Goal: Task Accomplishment & Management: Manage account settings

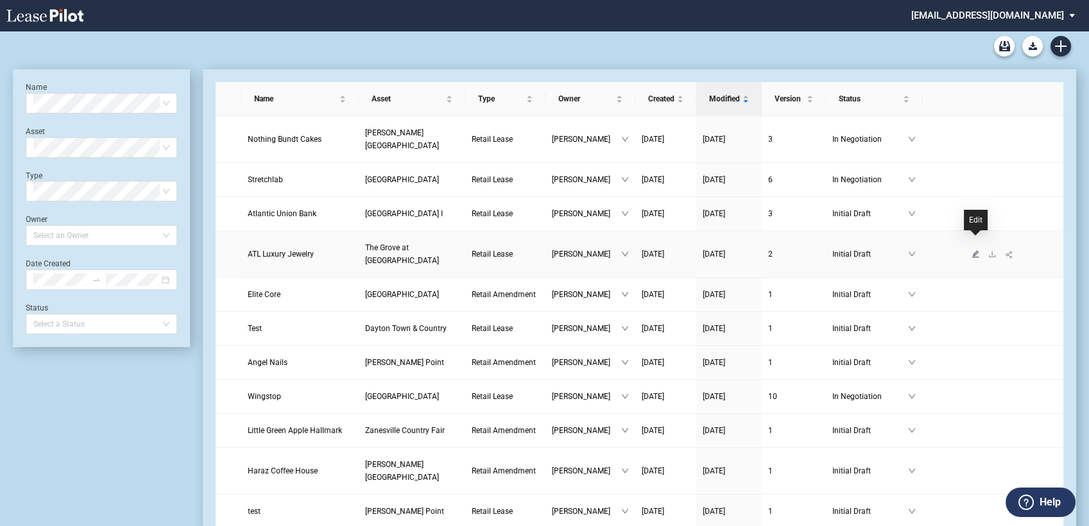
click at [976, 250] on icon "edit" at bounding box center [976, 254] width 8 height 8
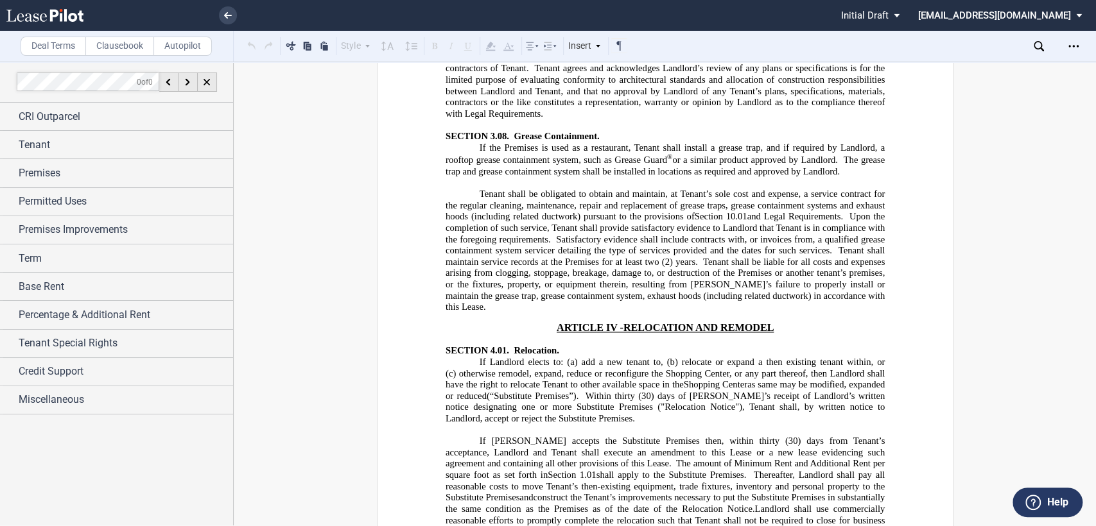
scroll to position [6205, 0]
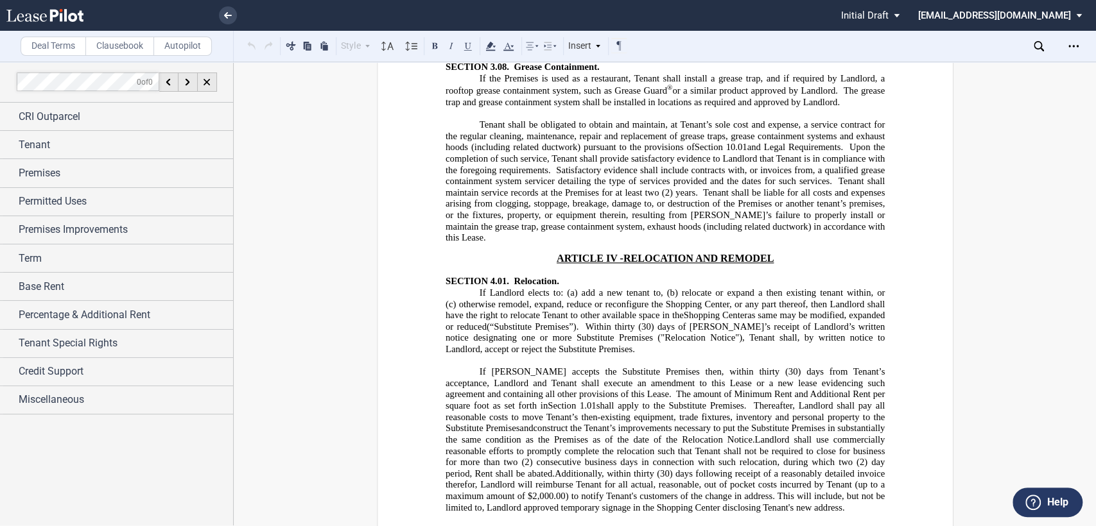
drag, startPoint x: 599, startPoint y: 365, endPoint x: 501, endPoint y: 373, distance: 97.9
drag, startPoint x: 442, startPoint y: 317, endPoint x: 638, endPoint y: 313, distance: 196.5
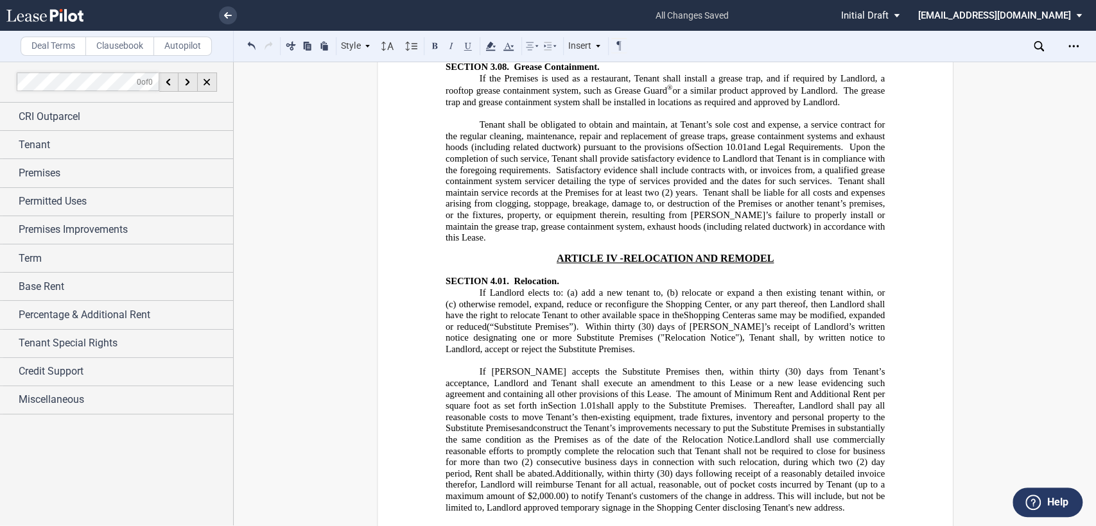
click at [490, 44] on use at bounding box center [490, 46] width 10 height 9
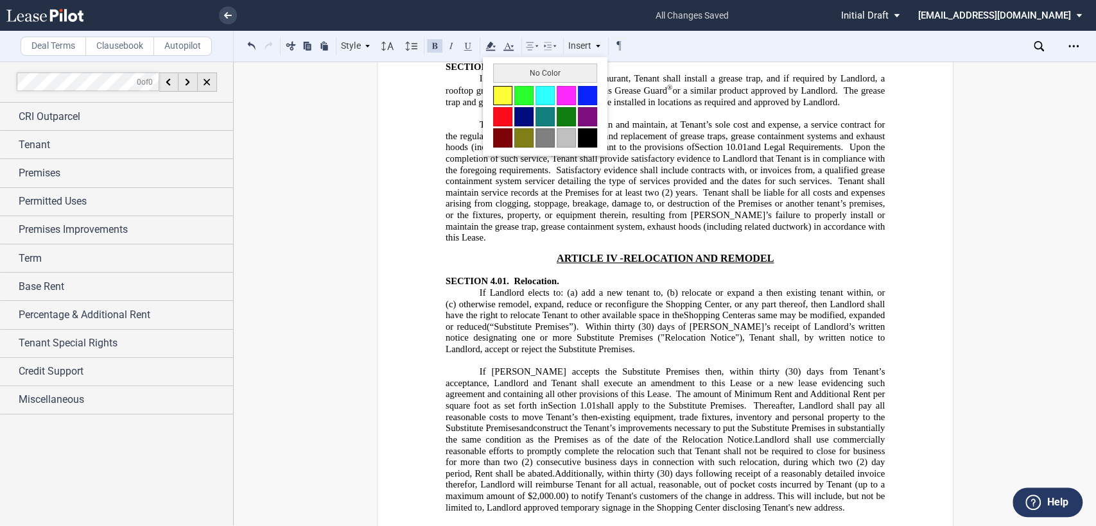
click at [503, 100] on button at bounding box center [502, 95] width 19 height 19
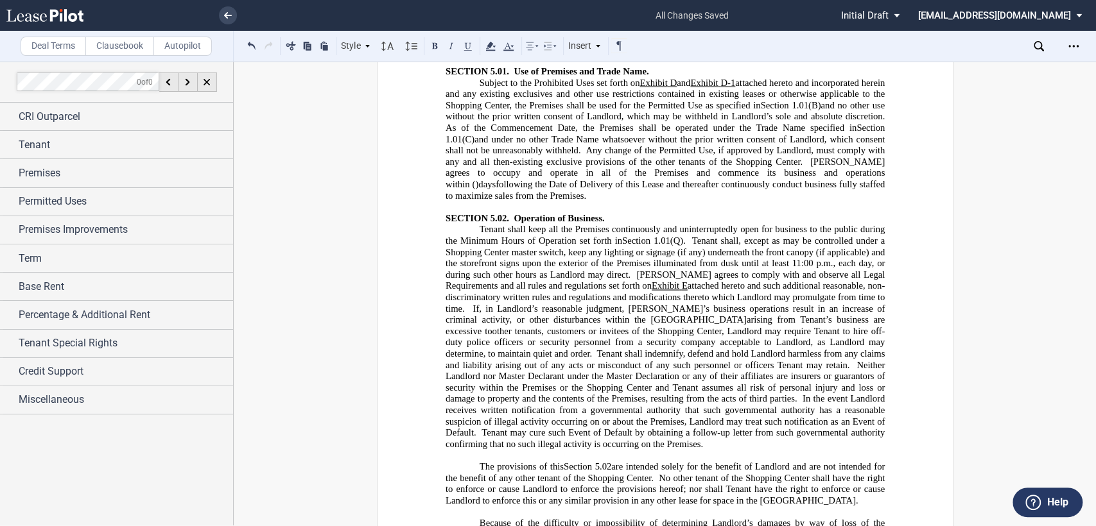
scroll to position [6989, 0]
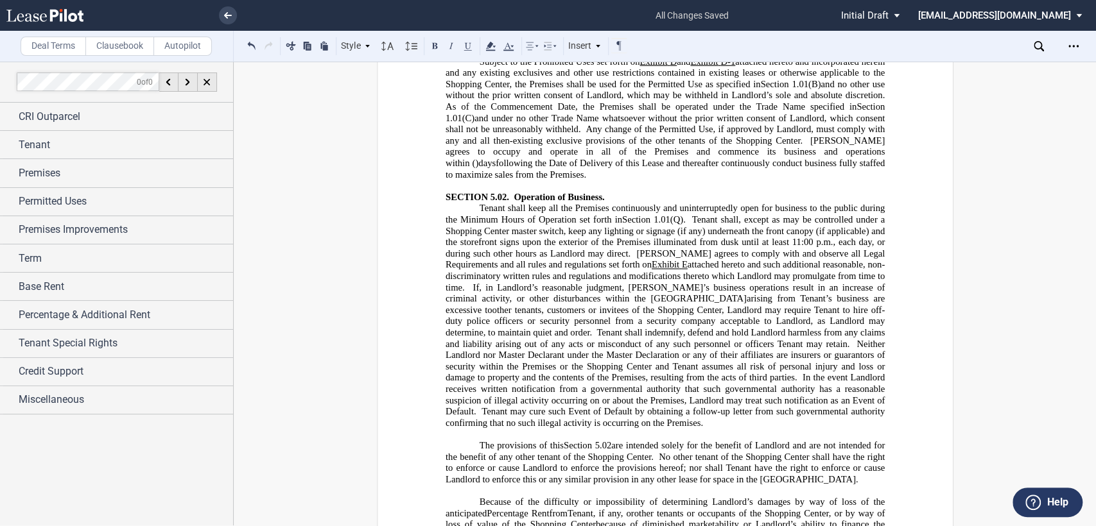
drag, startPoint x: 503, startPoint y: 318, endPoint x: 632, endPoint y: 315, distance: 129.1
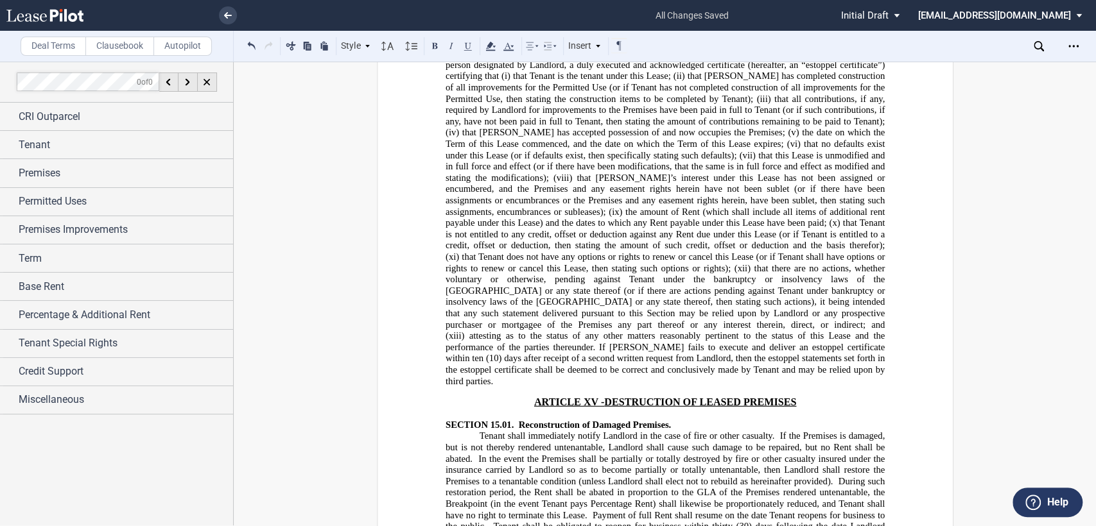
scroll to position [13195, 0]
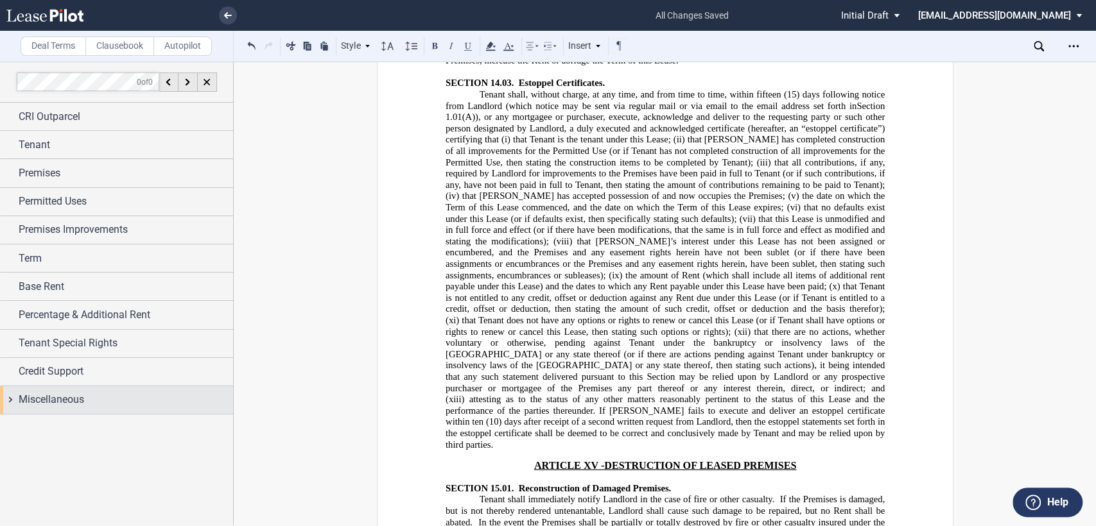
click at [9, 401] on div "Miscellaneous" at bounding box center [116, 400] width 233 height 28
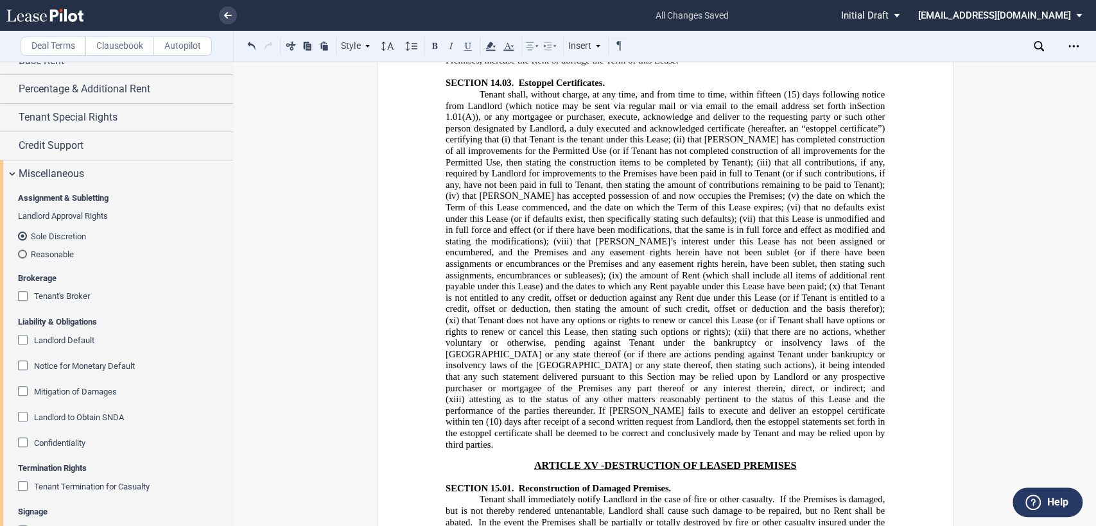
scroll to position [356, 0]
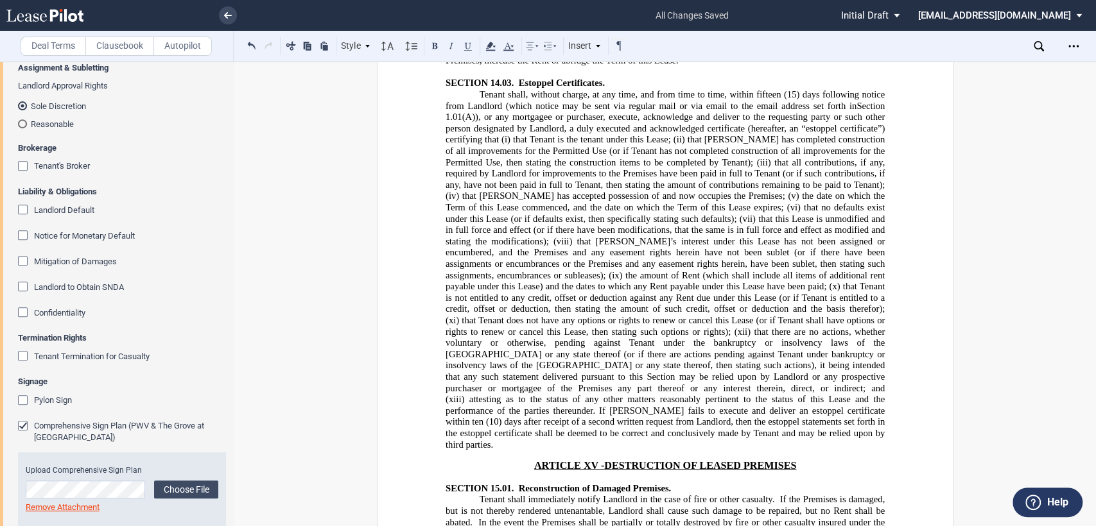
click at [21, 233] on div "Notice for Monetary Default" at bounding box center [24, 236] width 13 height 13
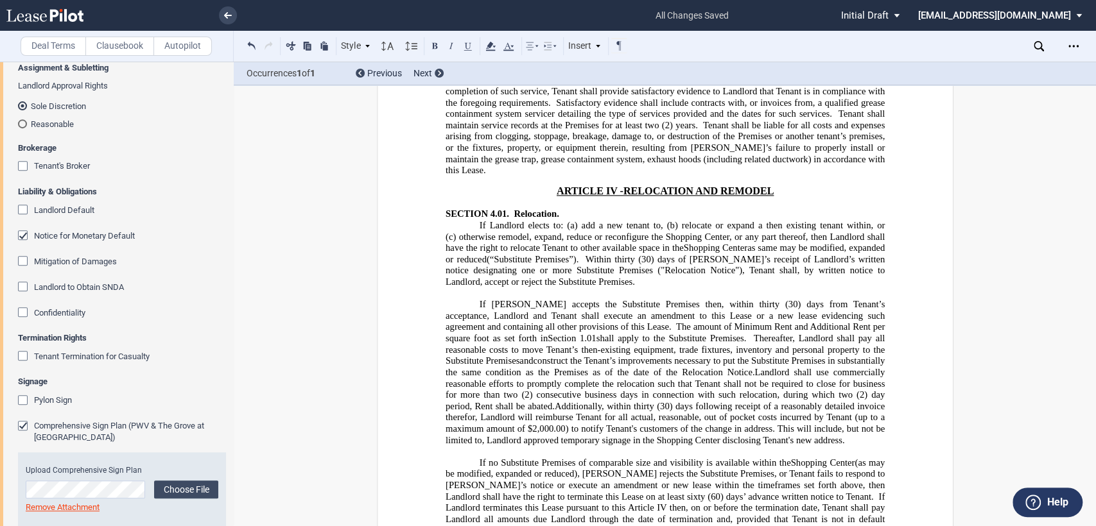
scroll to position [6348, 0]
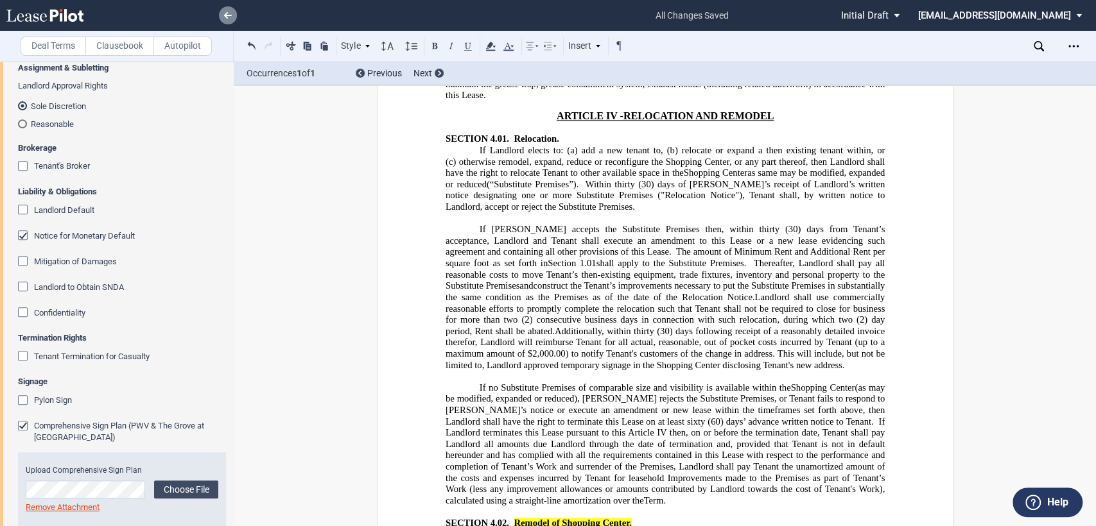
click at [227, 14] on icon at bounding box center [228, 15] width 8 height 6
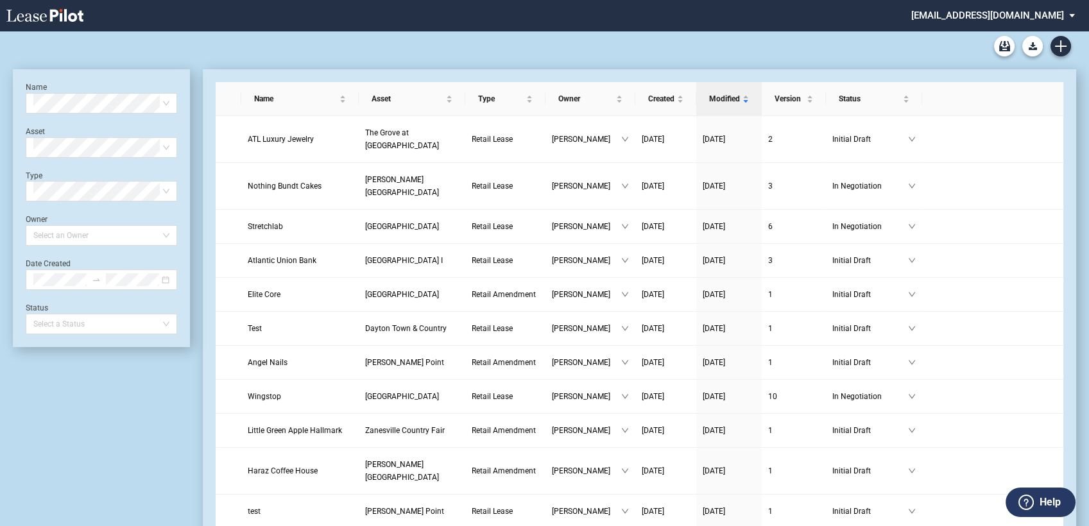
click at [997, 17] on md-select "amcgeehan@castoinfo.com Change Password 2-Factor Authentication Form Management…" at bounding box center [998, 14] width 176 height 29
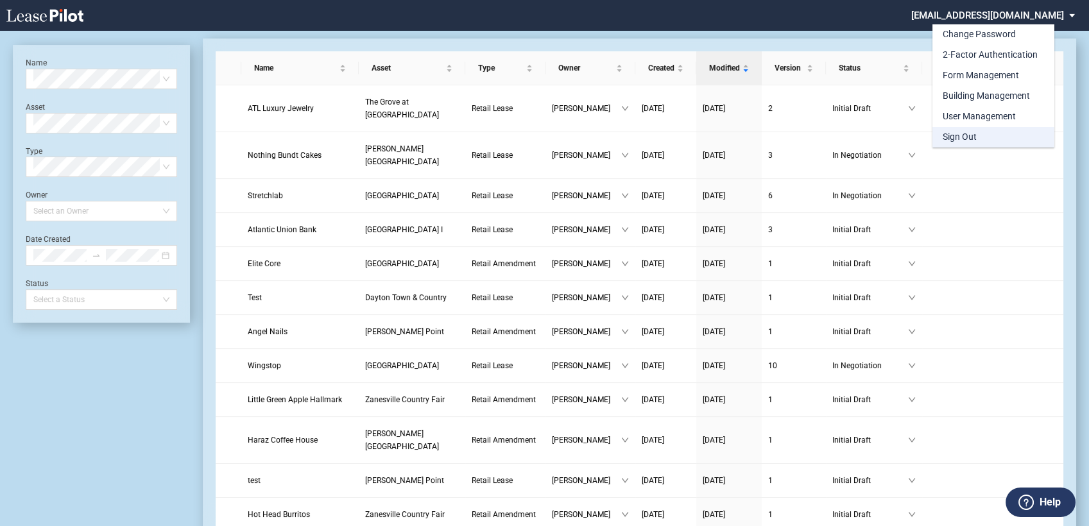
click at [965, 143] on div "Sign Out" at bounding box center [960, 137] width 34 height 13
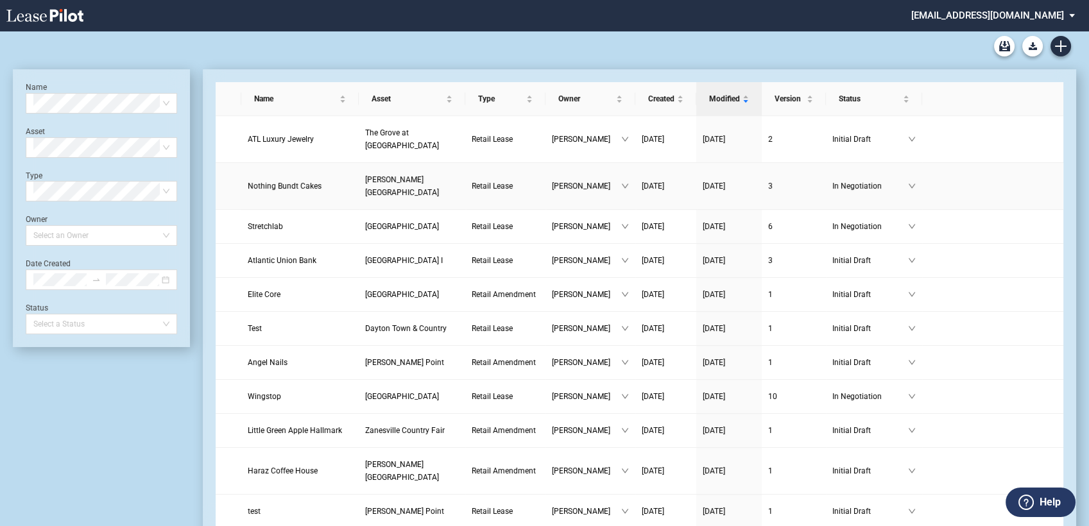
scroll to position [31, 0]
